Goal: Task Accomplishment & Management: Manage account settings

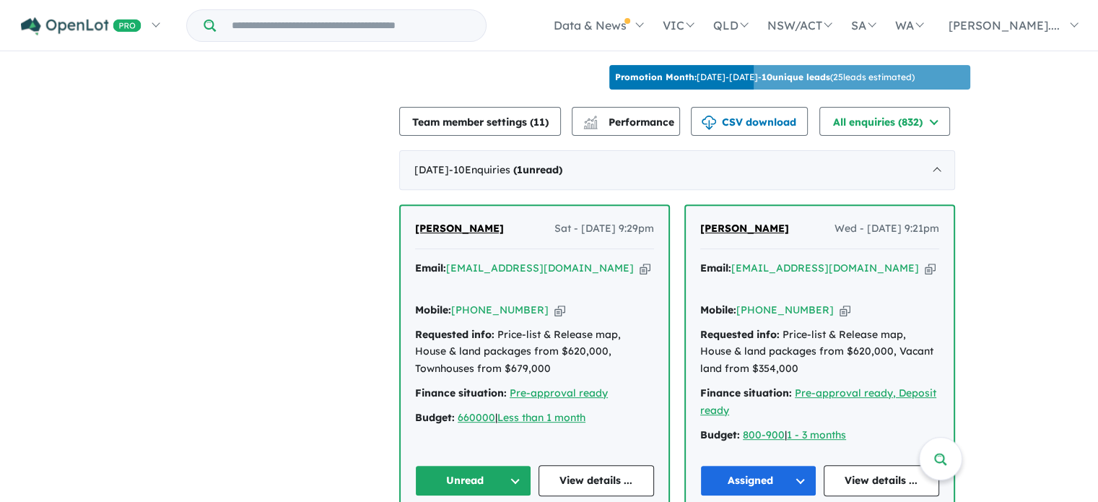
scroll to position [650, 0]
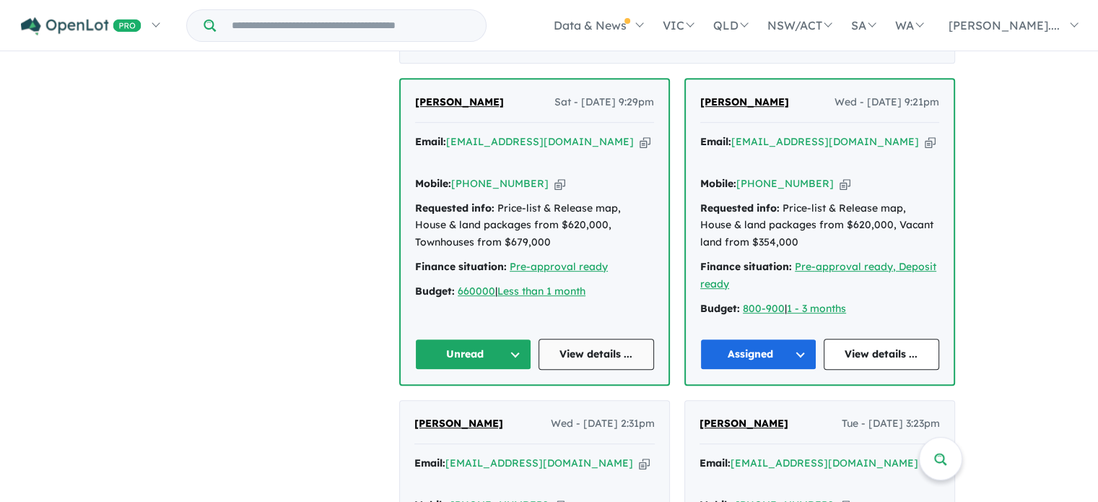
click at [589, 338] on link "View details ..." at bounding box center [596, 353] width 116 height 31
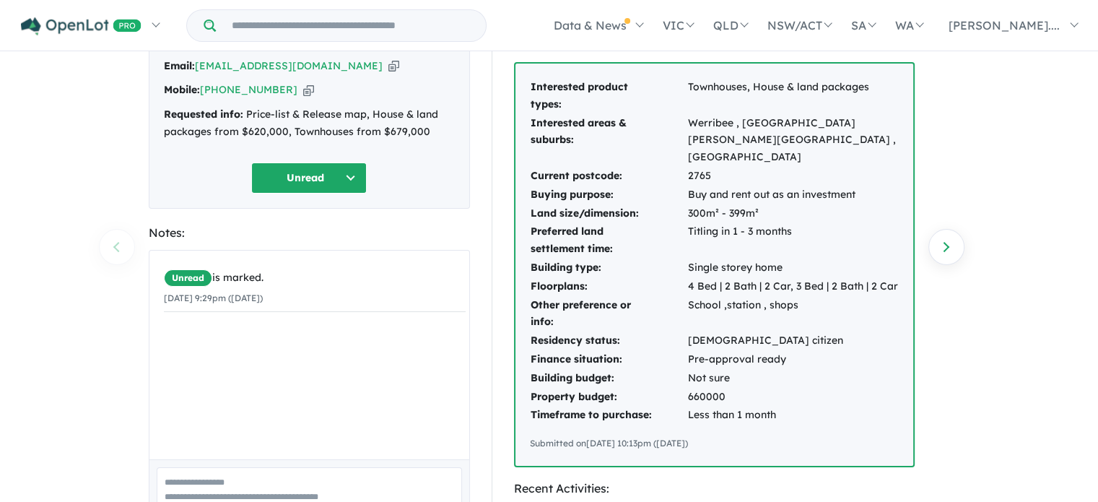
scroll to position [72, 0]
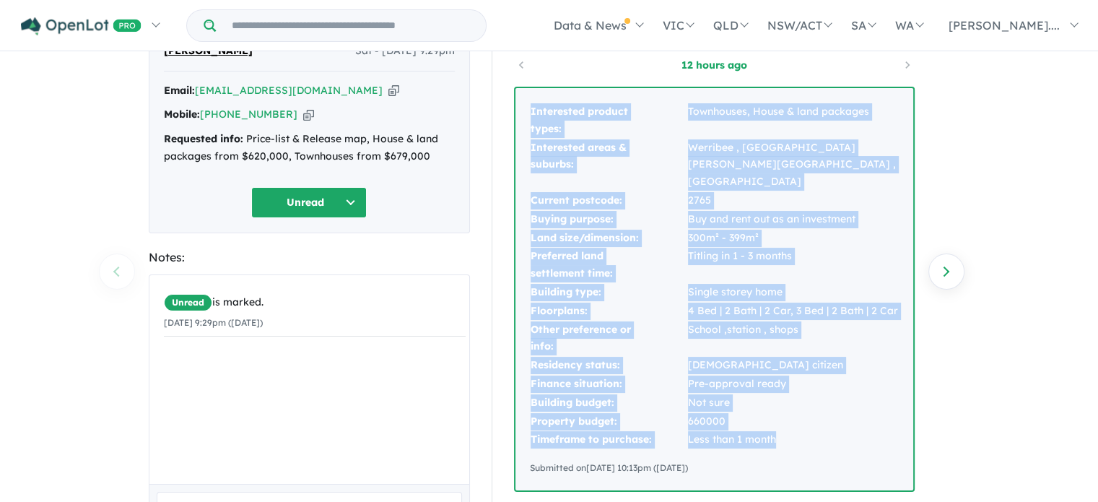
drag, startPoint x: 777, startPoint y: 428, endPoint x: 514, endPoint y: 121, distance: 404.3
click at [514, 121] on div "Interested product types: Townhouses, House & land packages Interested areas & …" at bounding box center [714, 289] width 401 height 405
copy tbody "Interested product types: Townhouses, House & land packages Interested areas & …"
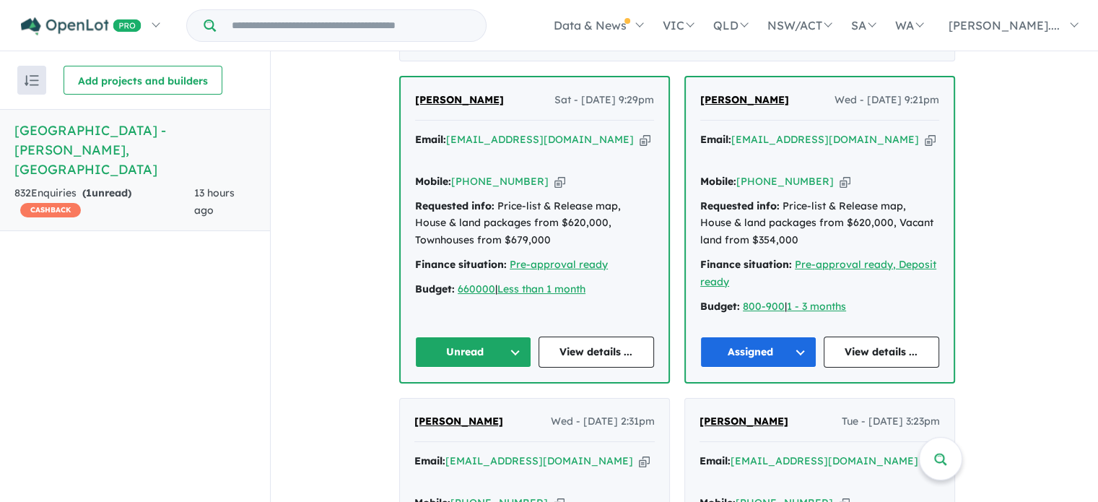
scroll to position [794, 0]
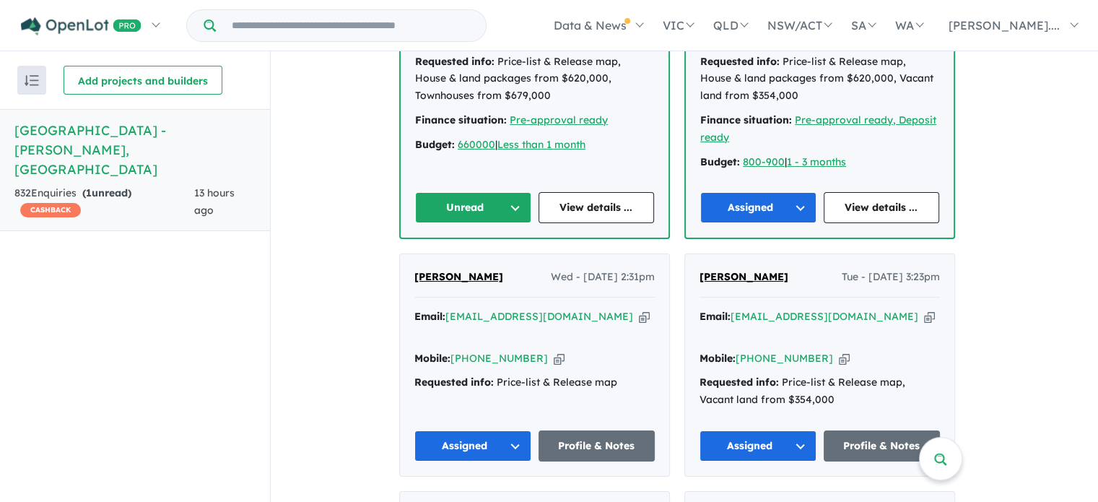
click at [520, 192] on button "Unread" at bounding box center [473, 207] width 116 height 31
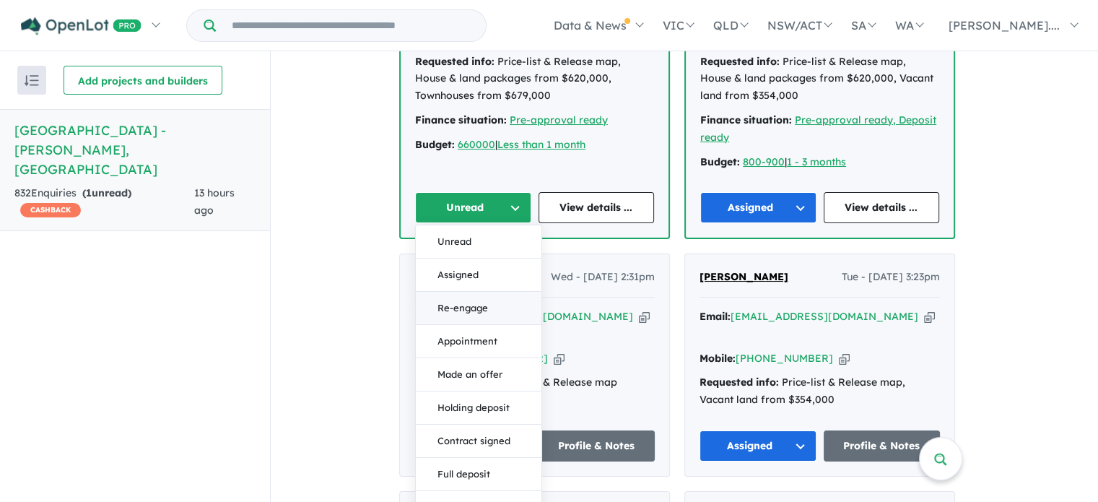
click at [473, 292] on button "Re-engage" at bounding box center [479, 308] width 126 height 33
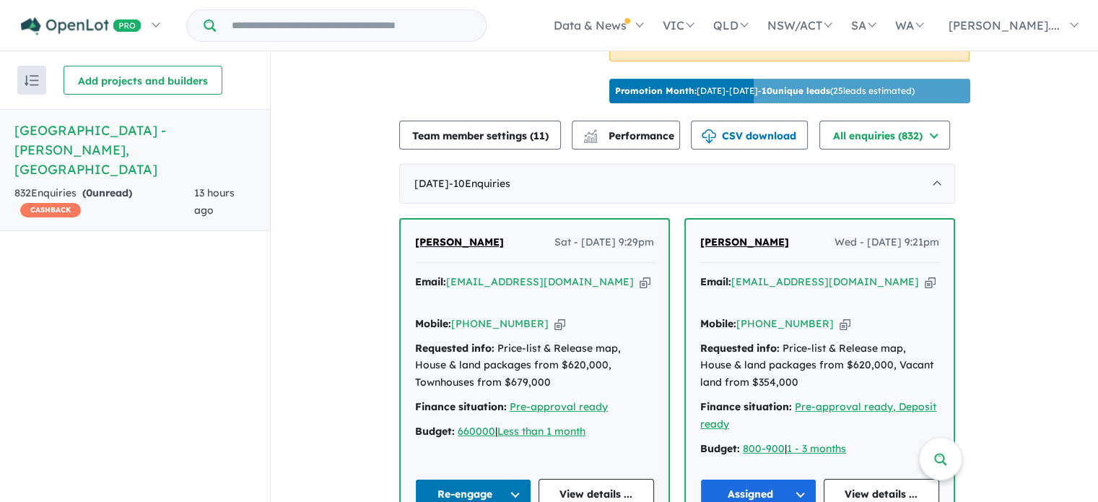
scroll to position [505, 0]
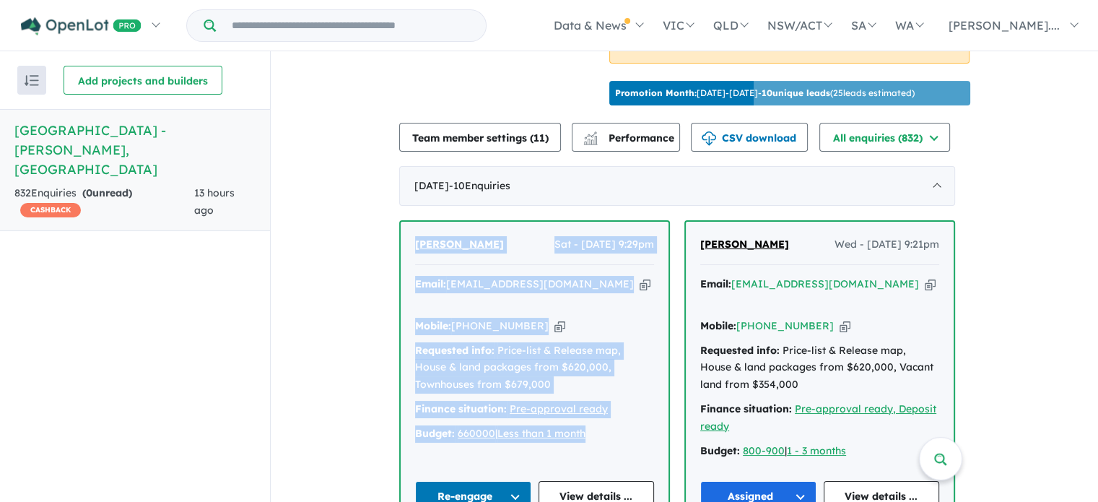
drag, startPoint x: 595, startPoint y: 399, endPoint x: 390, endPoint y: 212, distance: 277.9
click at [402, 220] on div "Amarjeet Sandhu Sat - 09/08/2025, 9:29pm Email: raj_aus84@yahoo.com.au Copied! …" at bounding box center [534, 373] width 271 height 307
copy div "Amarjeet Sandhu Sat - 09/08/2025, 9:29pm Email: raj_aus84@yahoo.com.au Copied! …"
